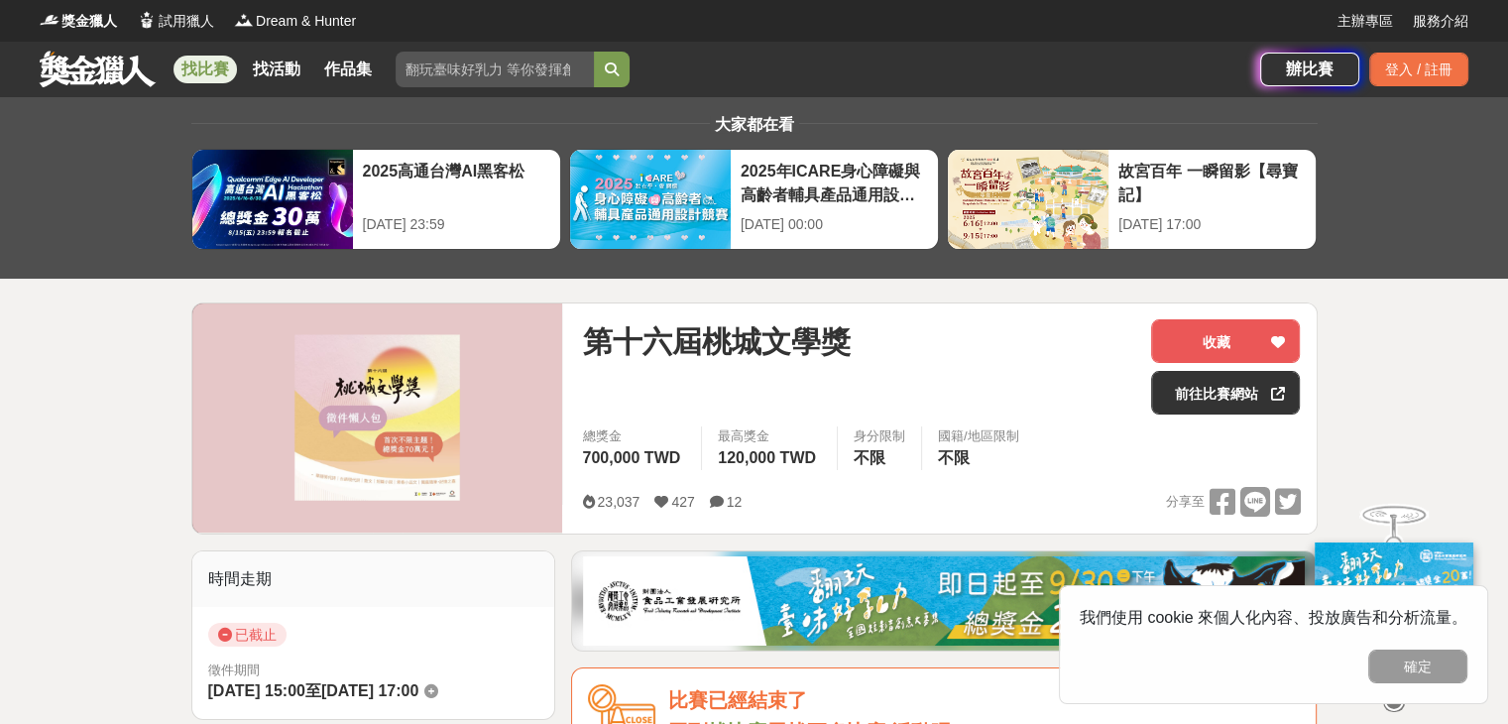
click at [210, 71] on link "找比賽" at bounding box center [204, 70] width 63 height 28
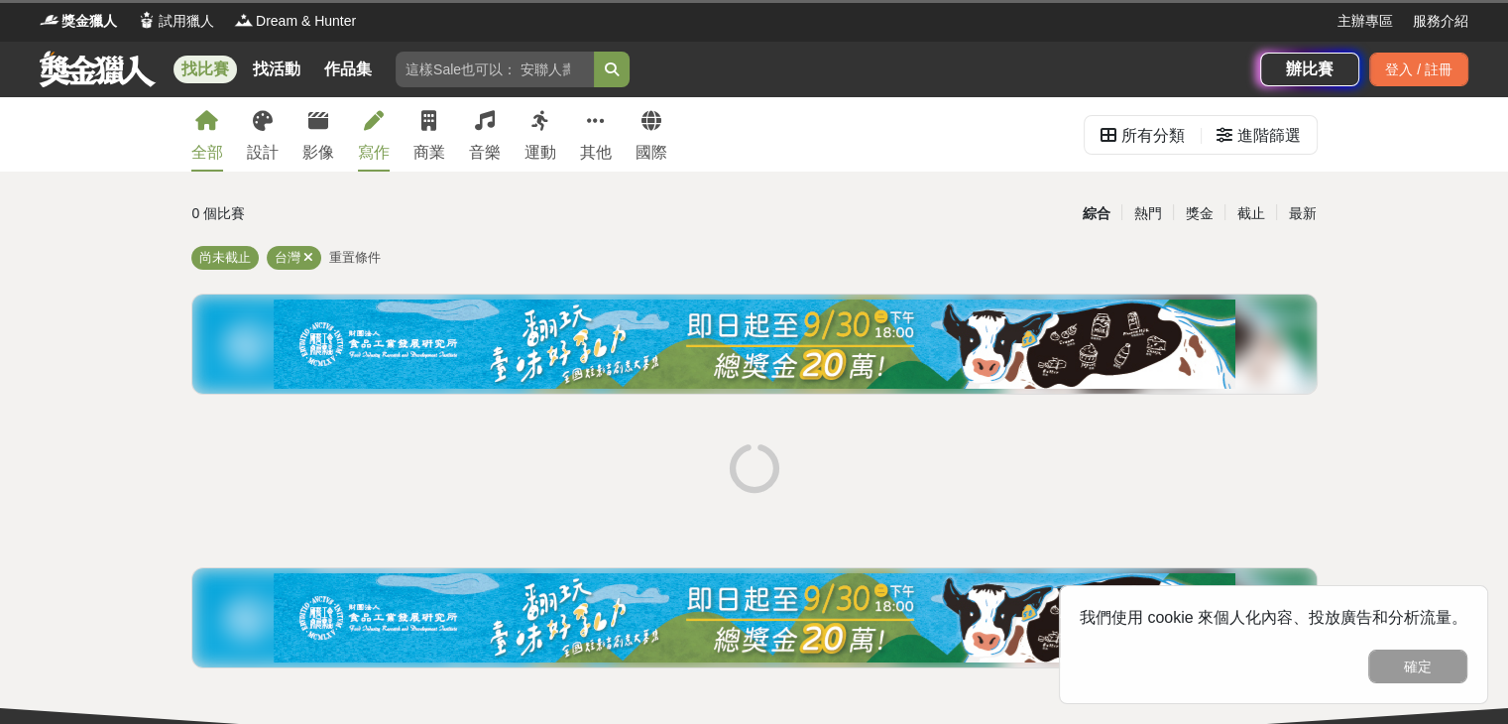
click at [369, 141] on div "寫作" at bounding box center [374, 153] width 32 height 24
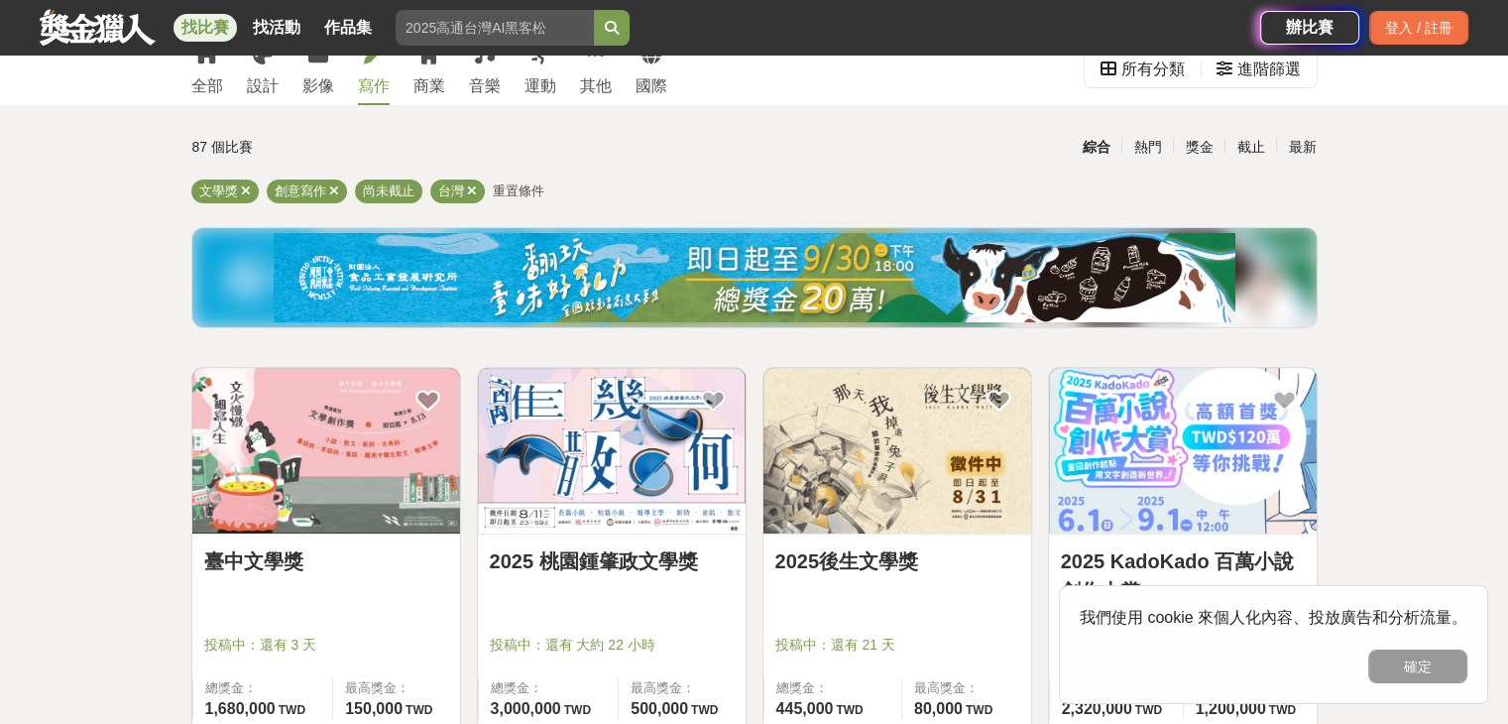
scroll to position [198, 0]
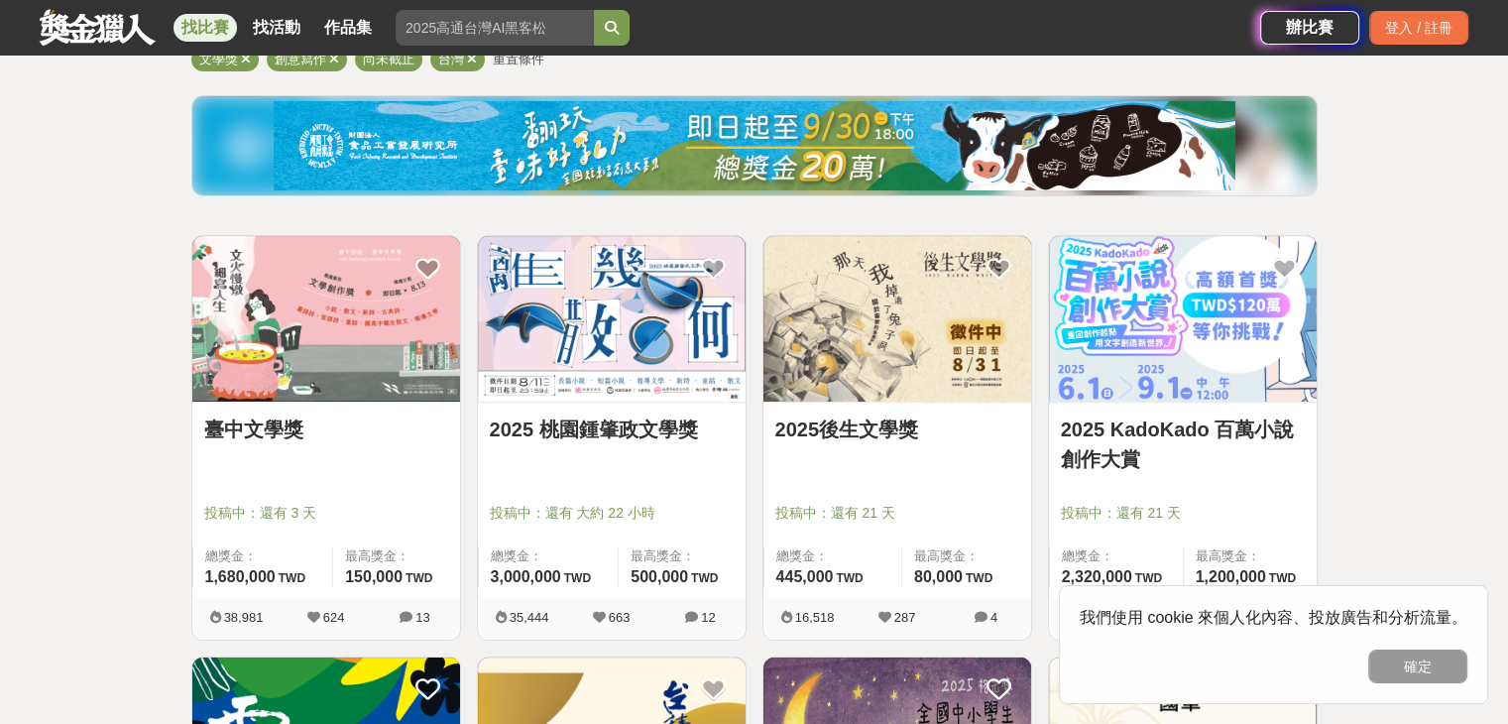
drag, startPoint x: 951, startPoint y: 302, endPoint x: 0, endPoint y: 354, distance: 952.1
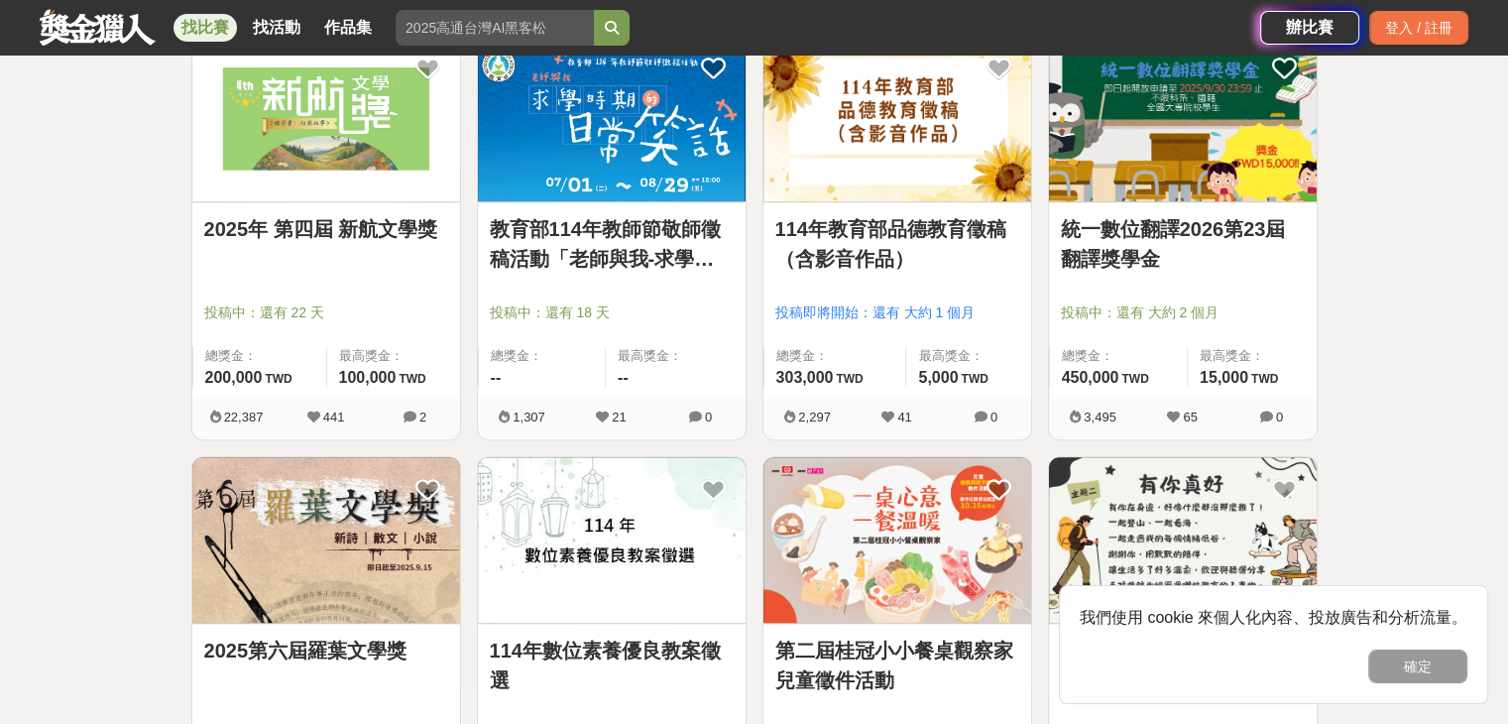
scroll to position [2379, 0]
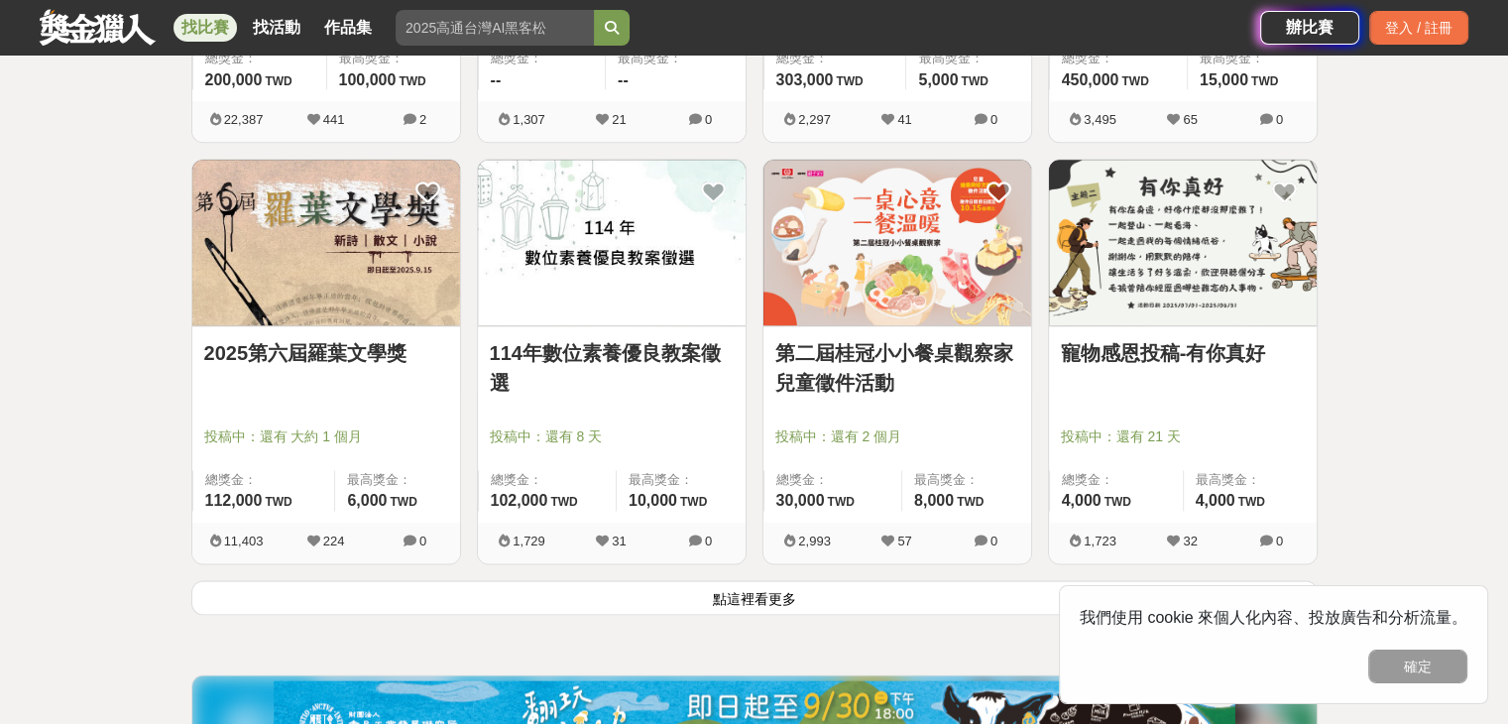
click at [259, 292] on img at bounding box center [326, 243] width 268 height 166
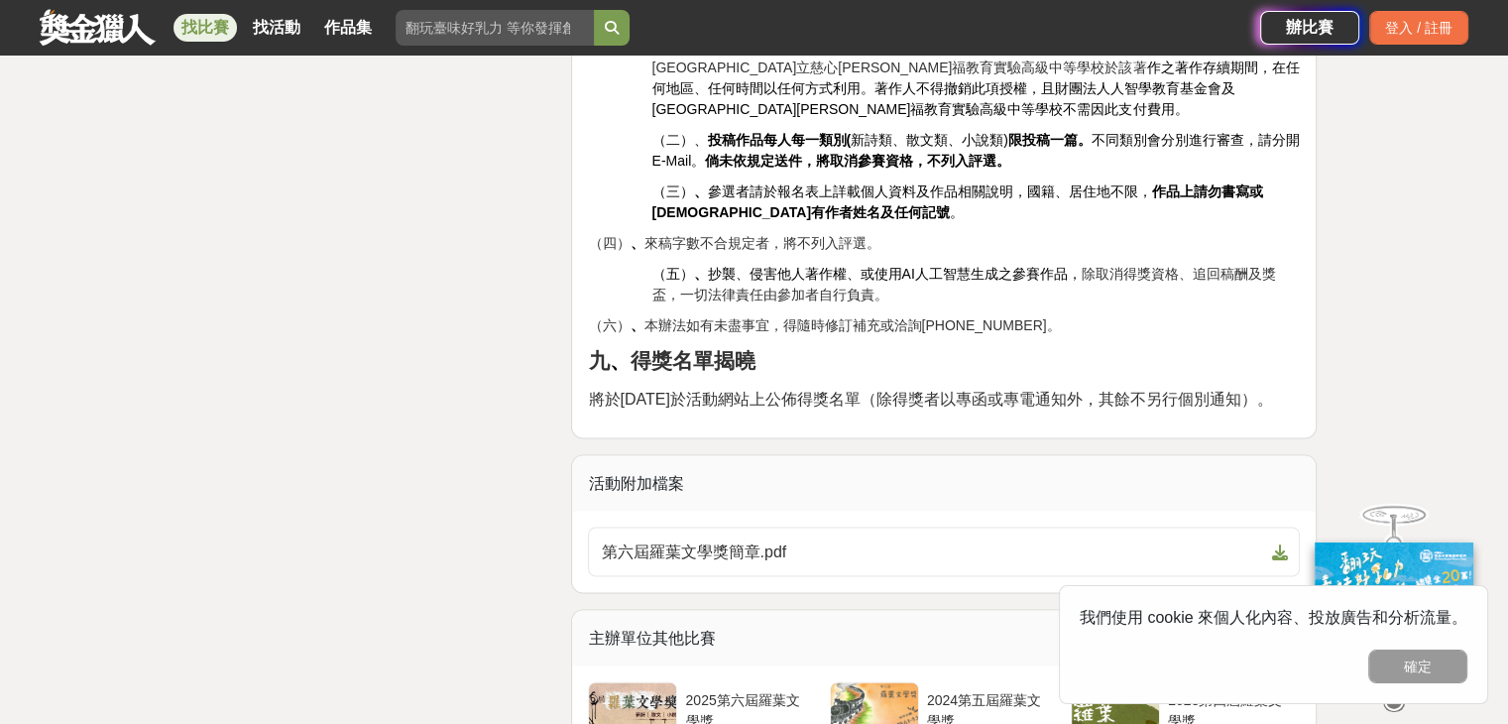
scroll to position [3325, 0]
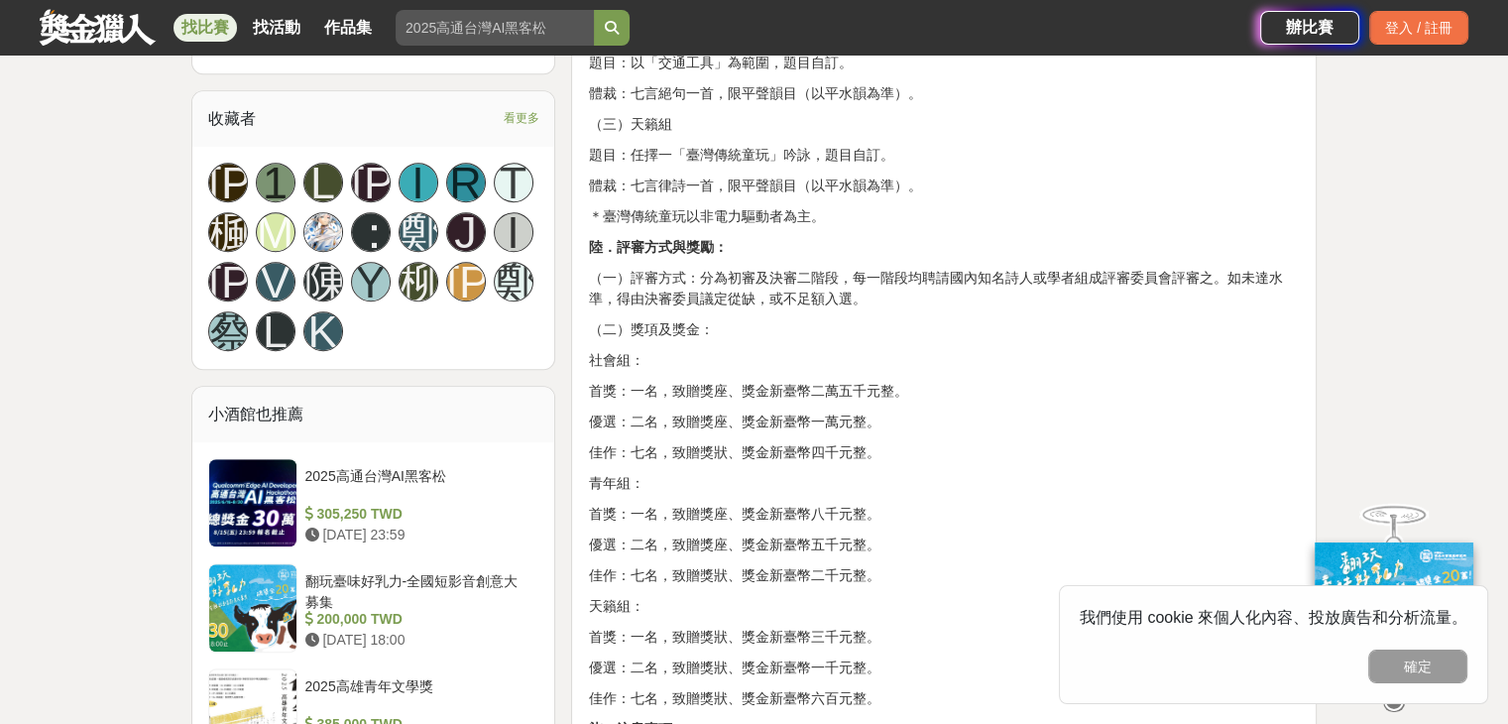
scroll to position [1487, 0]
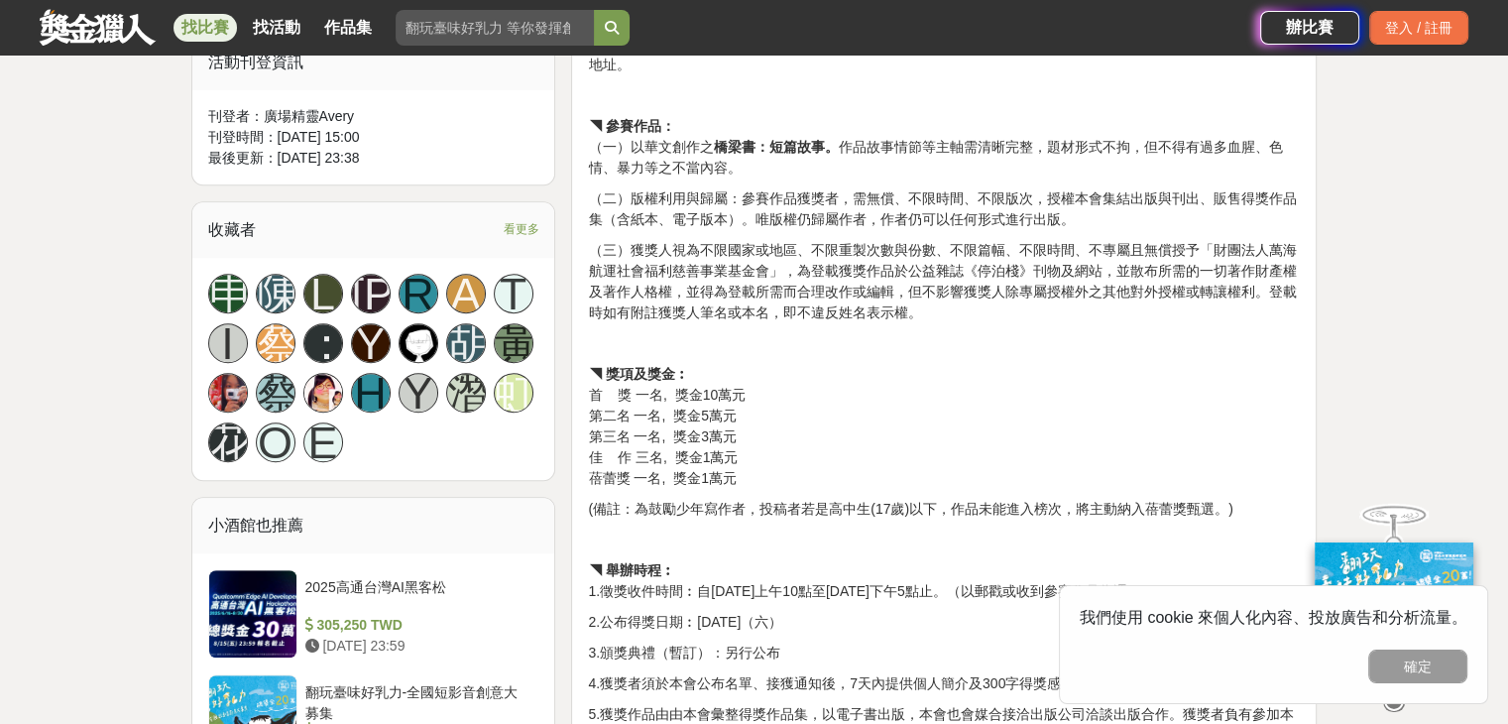
scroll to position [1090, 0]
